Goal: Information Seeking & Learning: Find specific fact

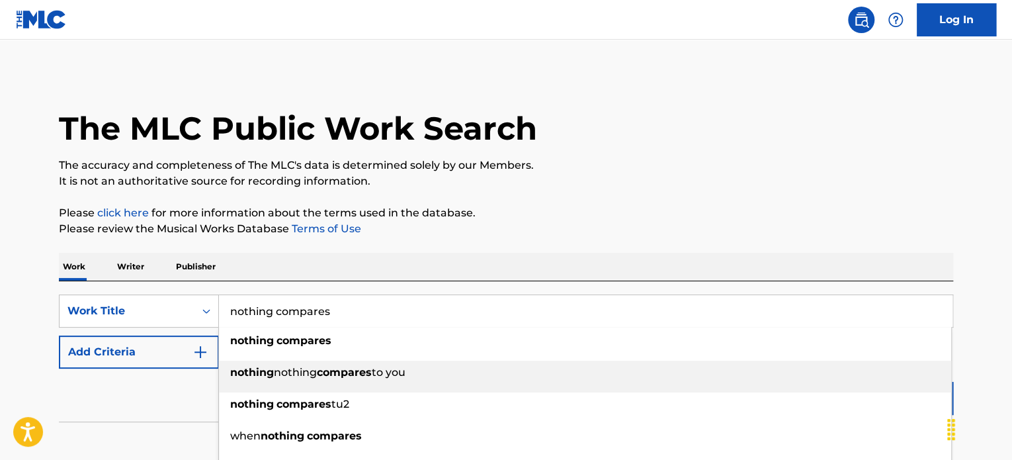
type input "nothing compares"
click at [360, 368] on strong "compares" at bounding box center [344, 372] width 55 height 13
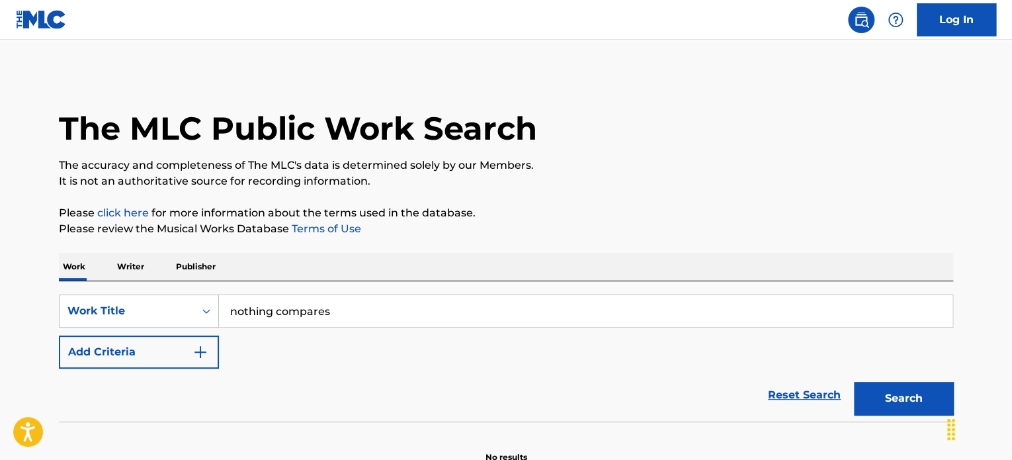
click at [162, 358] on button "Add Criteria" at bounding box center [139, 351] width 160 height 33
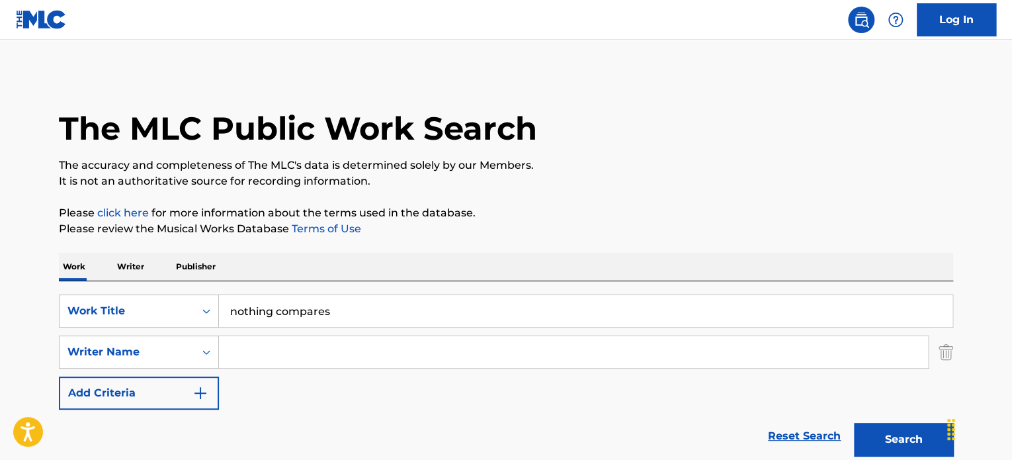
click at [253, 354] on input "Search Form" at bounding box center [573, 352] width 709 height 32
type input "prince"
click at [854, 423] on button "Search" at bounding box center [903, 439] width 99 height 33
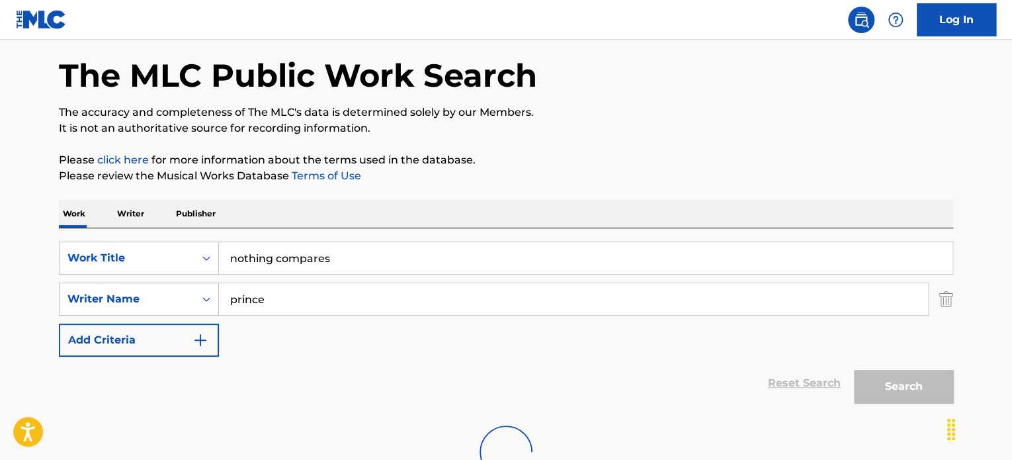
scroll to position [157, 0]
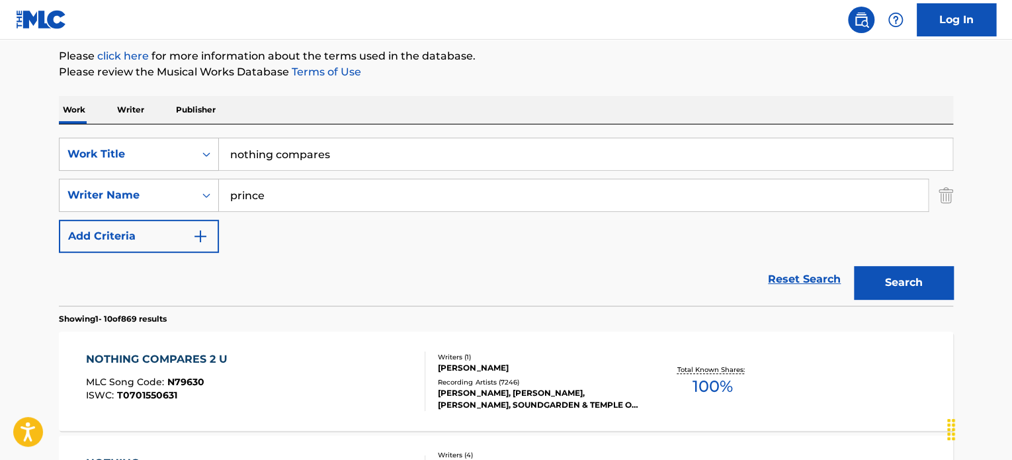
click at [354, 356] on div "NOTHING COMPARES 2 U MLC Song Code : N79630 ISWC : T0701550631" at bounding box center [256, 381] width 340 height 60
